Goal: Obtain resource: Obtain resource

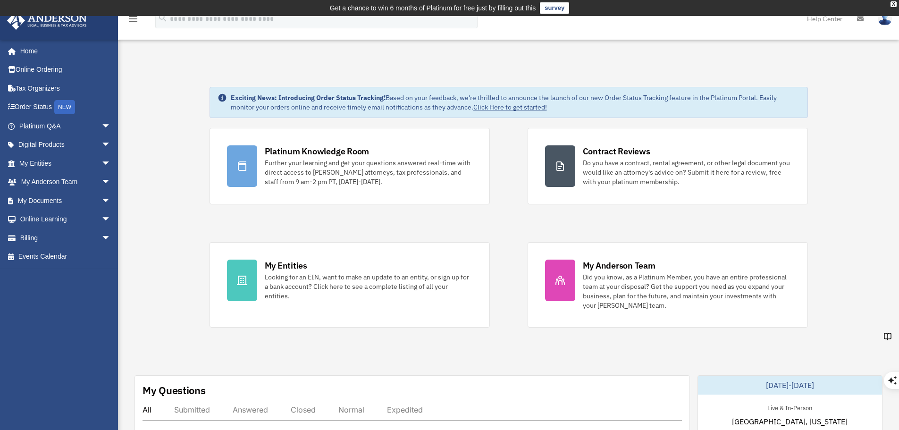
scroll to position [2157, 0]
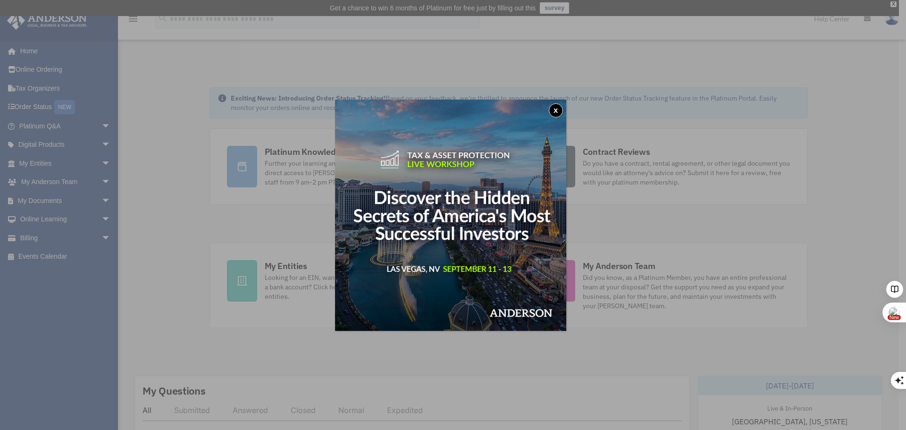
click at [42, 163] on div "x" at bounding box center [453, 215] width 906 height 430
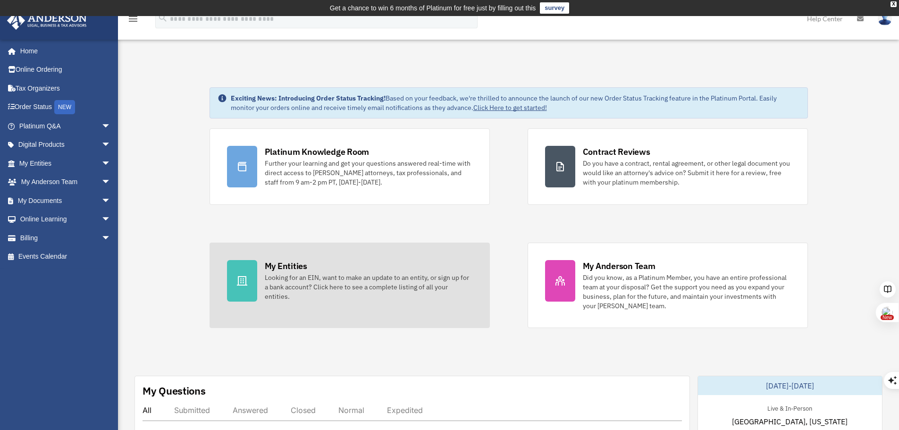
click at [288, 266] on div "My Entities" at bounding box center [286, 266] width 42 height 12
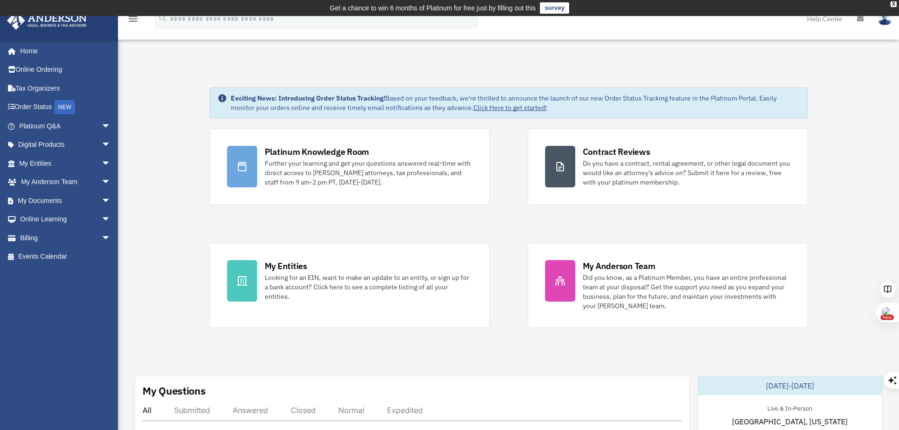
scroll to position [26, 0]
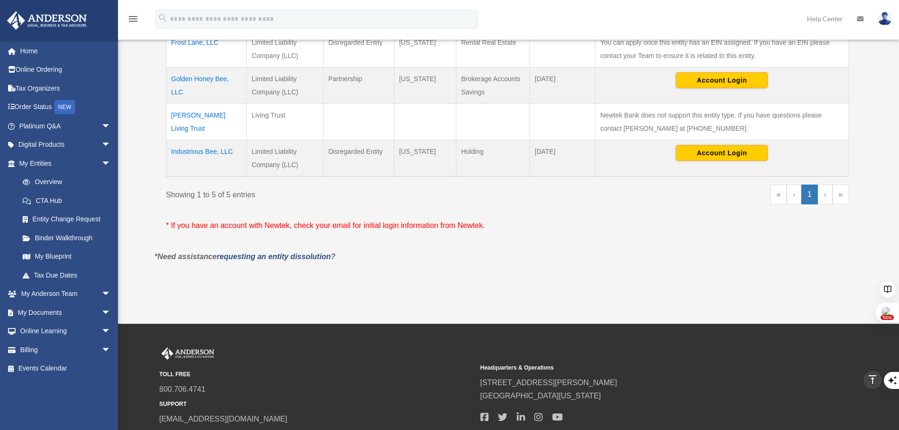
scroll to position [299, 0]
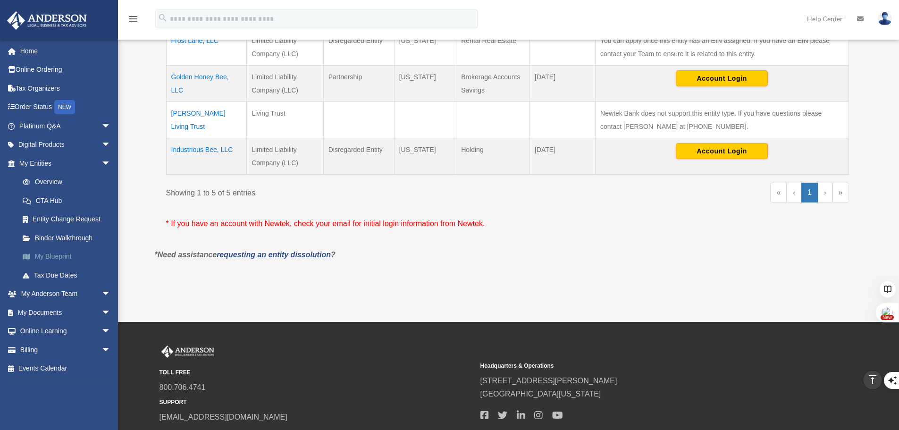
click at [59, 259] on link "My Blueprint" at bounding box center [69, 256] width 112 height 19
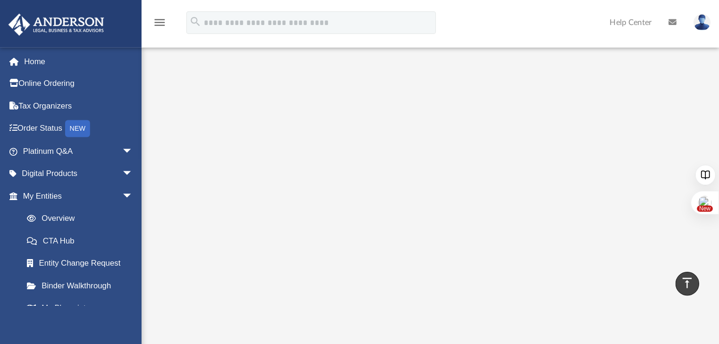
scroll to position [2157, 0]
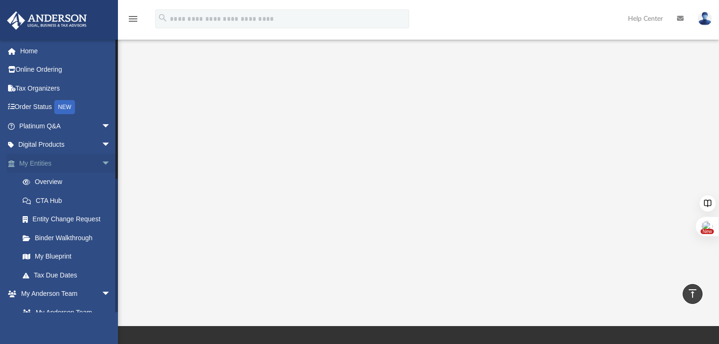
click at [33, 160] on link "My Entities arrow_drop_down" at bounding box center [66, 163] width 118 height 19
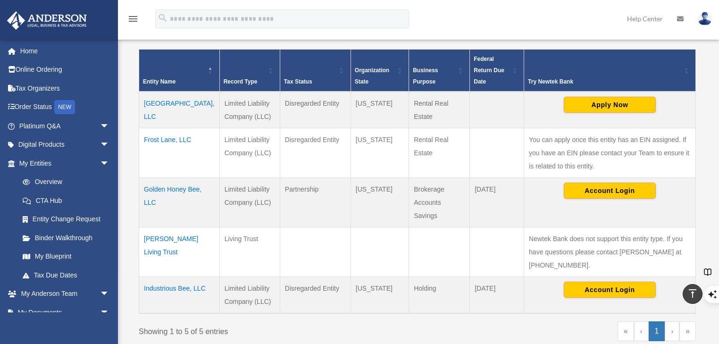
scroll to position [2224, 0]
click at [583, 100] on button "Apply Now" at bounding box center [610, 105] width 92 height 16
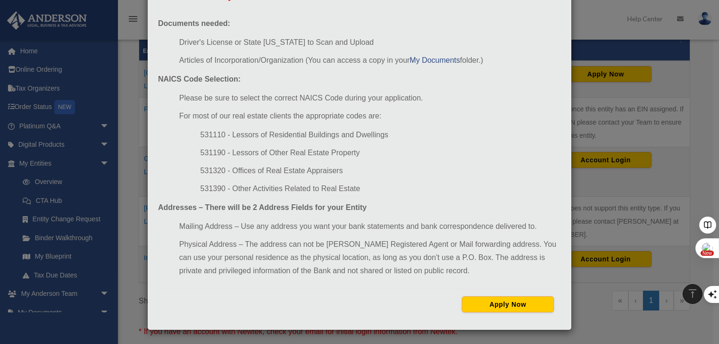
scroll to position [279, 0]
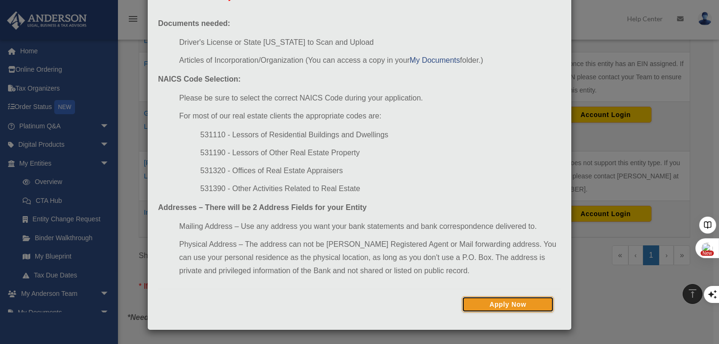
click at [495, 302] on button "Apply Now" at bounding box center [508, 304] width 92 height 16
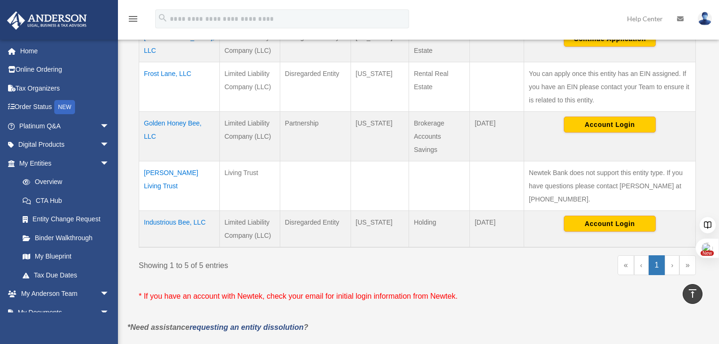
scroll to position [258, 0]
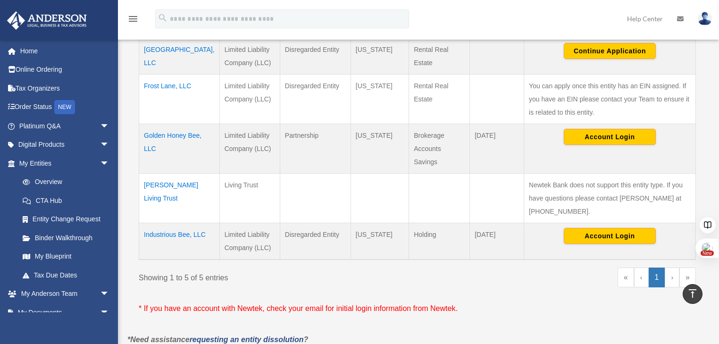
click at [164, 45] on td "[GEOGRAPHIC_DATA], LLC" at bounding box center [179, 56] width 81 height 37
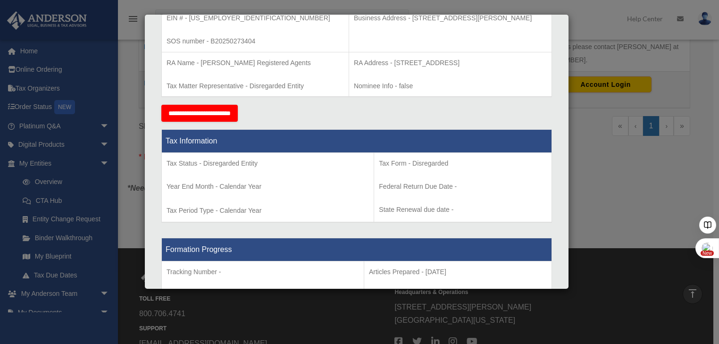
scroll to position [0, 0]
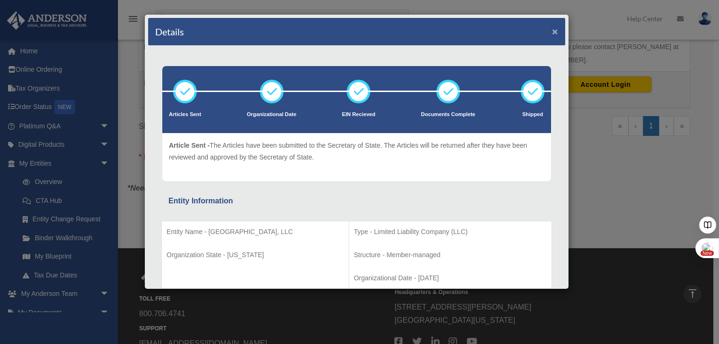
click at [552, 32] on button "×" at bounding box center [555, 31] width 6 height 10
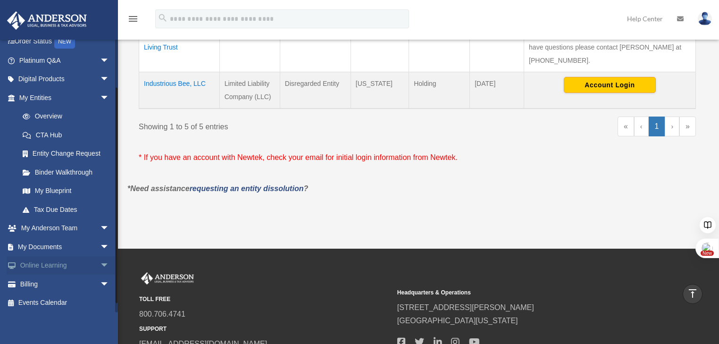
scroll to position [67, 0]
click at [100, 246] on span "arrow_drop_down" at bounding box center [109, 245] width 19 height 19
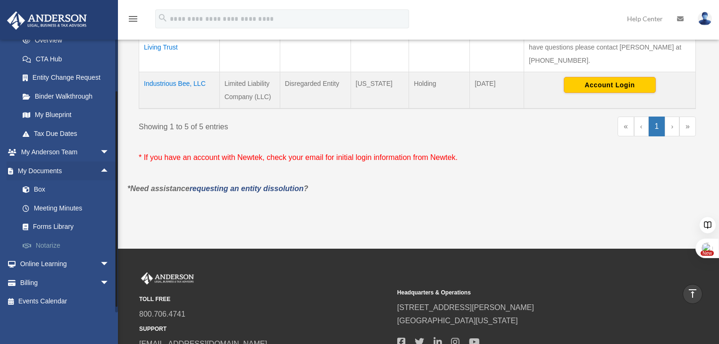
scroll to position [142, 0]
click at [42, 187] on link "Box" at bounding box center [68, 189] width 110 height 19
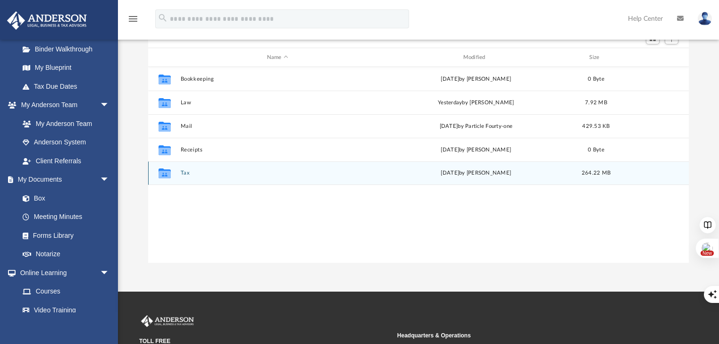
scroll to position [76, 0]
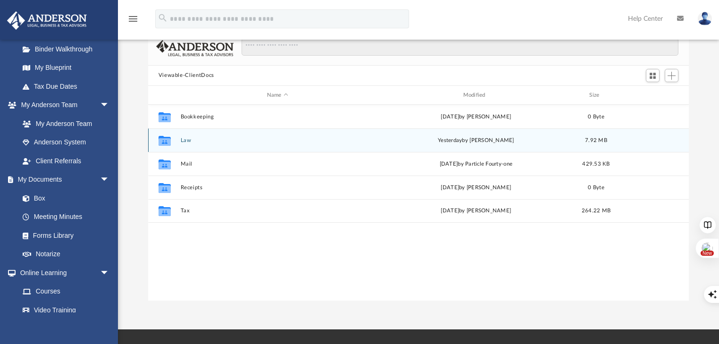
click at [160, 142] on icon "grid" at bounding box center [164, 142] width 12 height 8
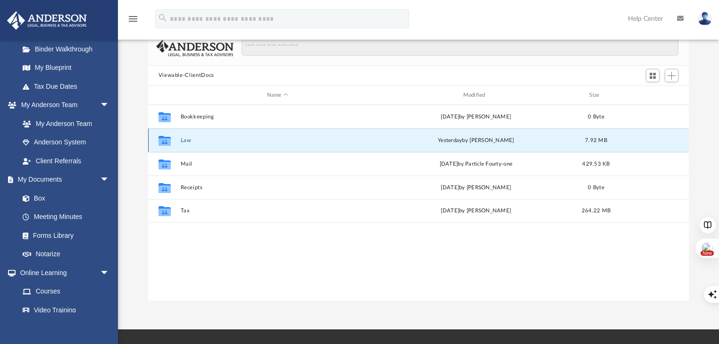
click at [188, 139] on button "Law" at bounding box center [277, 140] width 194 height 6
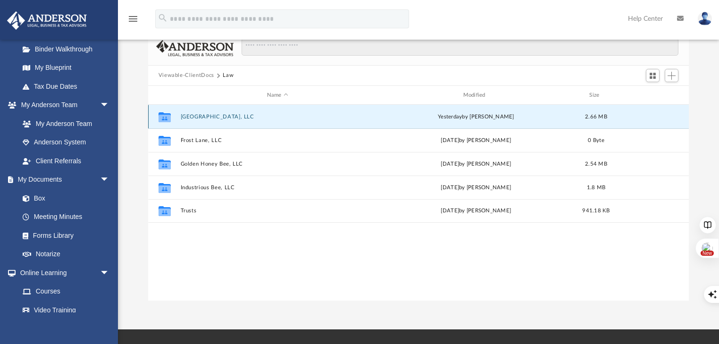
click at [232, 116] on button "[GEOGRAPHIC_DATA], LLC" at bounding box center [277, 117] width 194 height 6
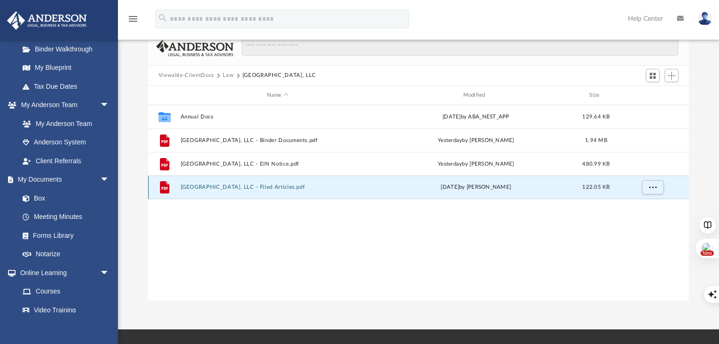
click at [189, 185] on button "11706 Cherry Valley, LLC - Filed Articles.pdf" at bounding box center [277, 188] width 194 height 6
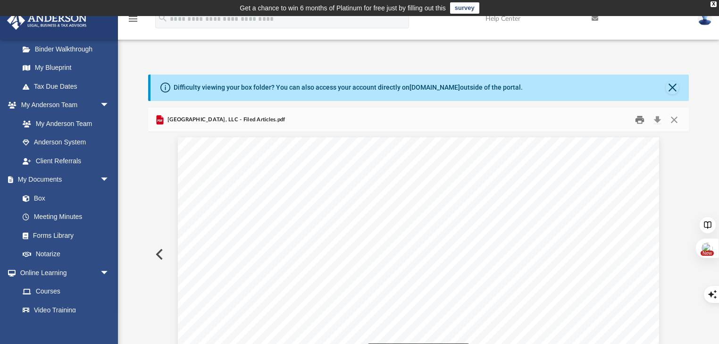
scroll to position [0, 0]
click at [658, 120] on button "Download" at bounding box center [657, 119] width 17 height 15
click at [41, 199] on link "Box" at bounding box center [68, 198] width 110 height 19
click at [36, 178] on link "My Documents arrow_drop_down" at bounding box center [65, 179] width 117 height 19
click at [38, 200] on link "Box" at bounding box center [68, 198] width 110 height 19
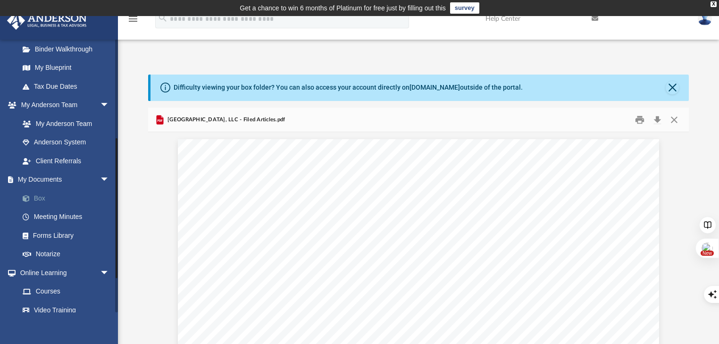
click at [38, 198] on link "Box" at bounding box center [68, 198] width 110 height 19
click at [672, 85] on button "Close" at bounding box center [672, 87] width 13 height 13
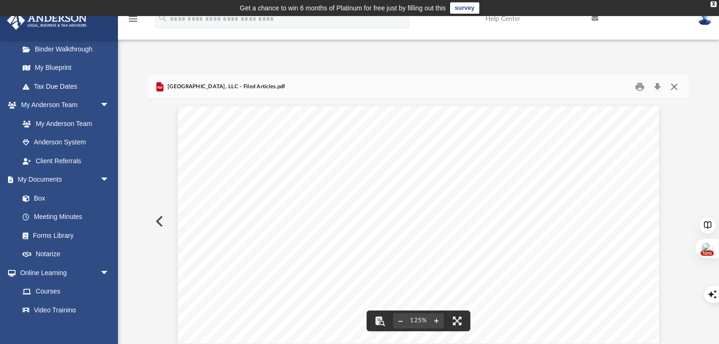
click at [675, 87] on button "Close" at bounding box center [674, 86] width 17 height 15
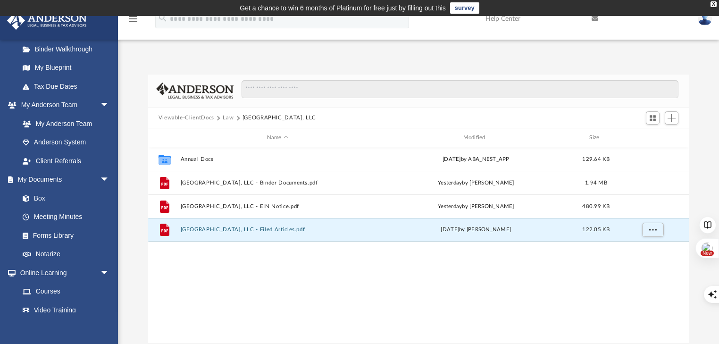
click at [227, 119] on button "Law" at bounding box center [228, 118] width 11 height 8
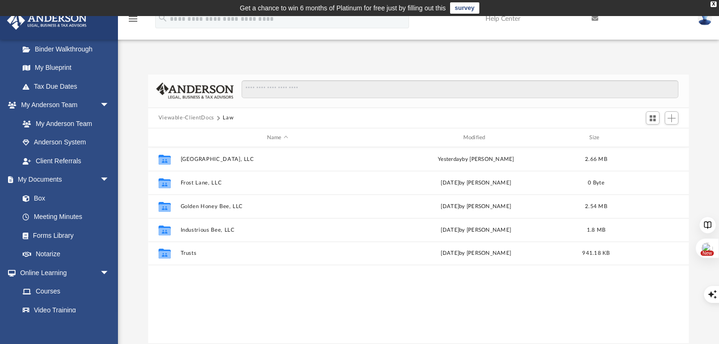
click at [228, 116] on button "Law" at bounding box center [228, 118] width 11 height 8
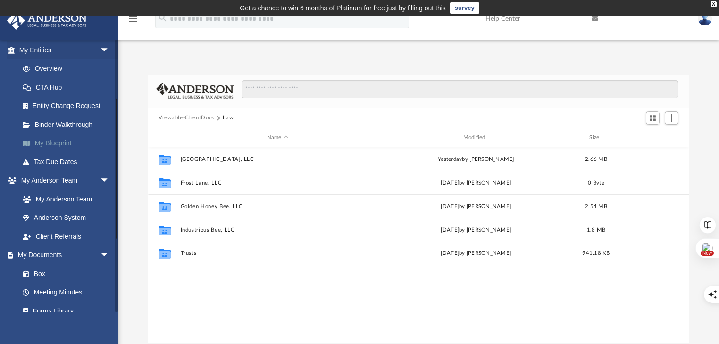
click at [60, 144] on link "My Blueprint" at bounding box center [68, 143] width 110 height 19
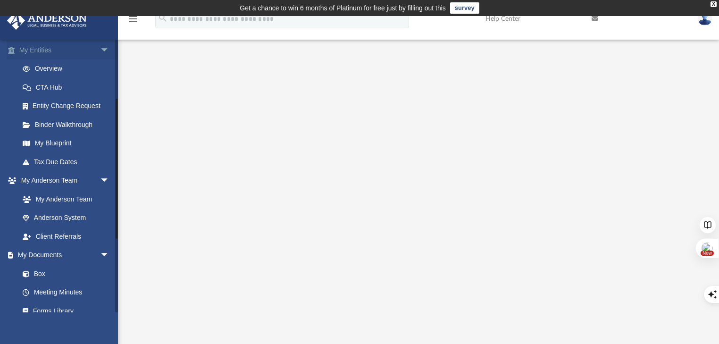
click at [100, 51] on span "arrow_drop_down" at bounding box center [109, 50] width 19 height 19
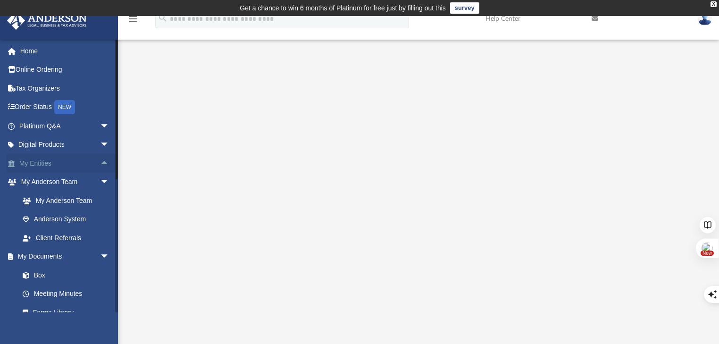
click at [45, 160] on link "My Entities arrow_drop_up" at bounding box center [65, 163] width 117 height 19
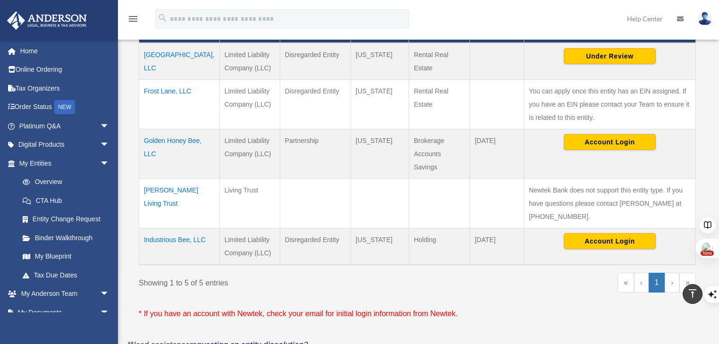
scroll to position [241, 0]
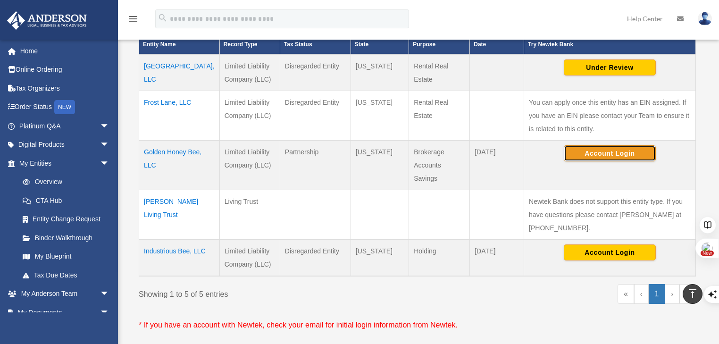
click at [584, 152] on button "Account Login" at bounding box center [610, 153] width 92 height 16
